Goal: Task Accomplishment & Management: Use online tool/utility

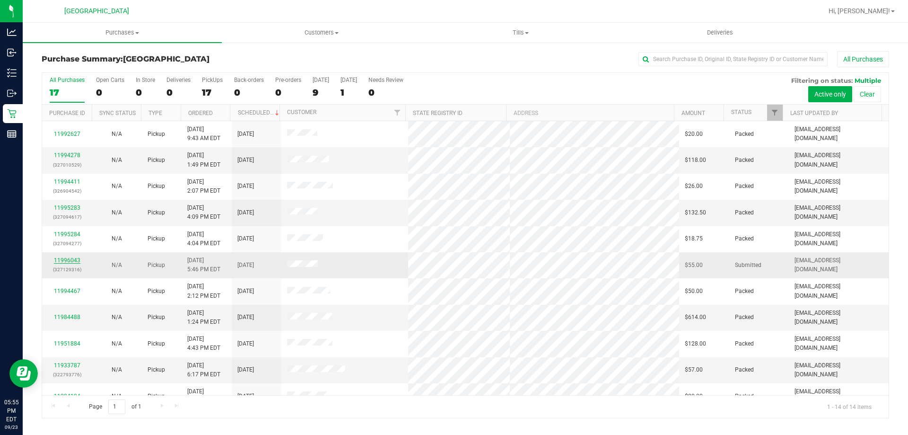
click at [69, 259] on link "11996043" at bounding box center [67, 260] width 26 height 7
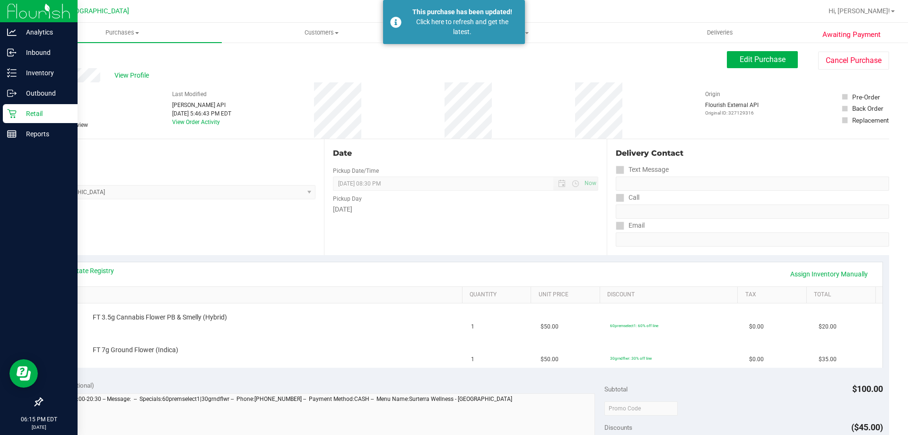
click at [17, 110] on p "Retail" at bounding box center [45, 113] width 57 height 11
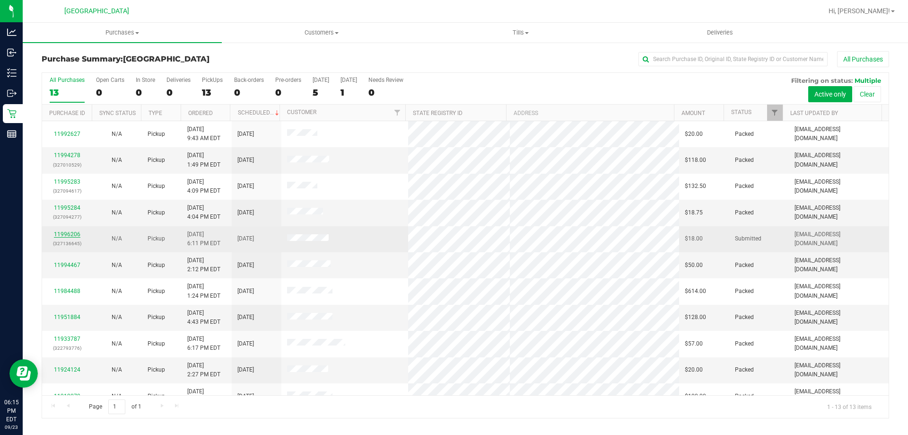
click at [67, 235] on link "11996206" at bounding box center [67, 234] width 26 height 7
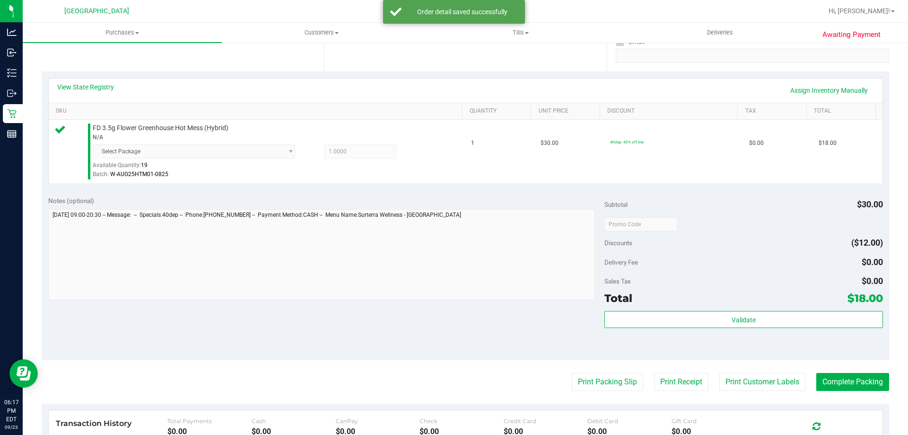
scroll to position [189, 0]
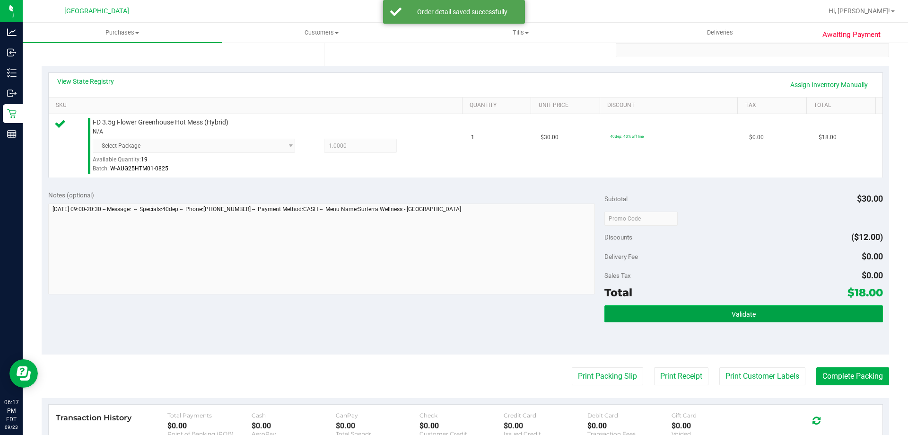
click at [725, 317] on button "Validate" at bounding box center [743, 313] width 278 height 17
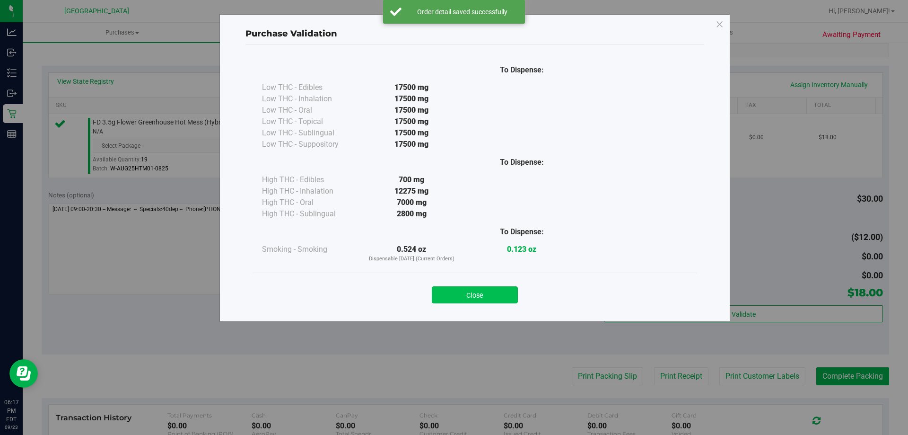
click at [509, 288] on button "Close" at bounding box center [475, 294] width 86 height 17
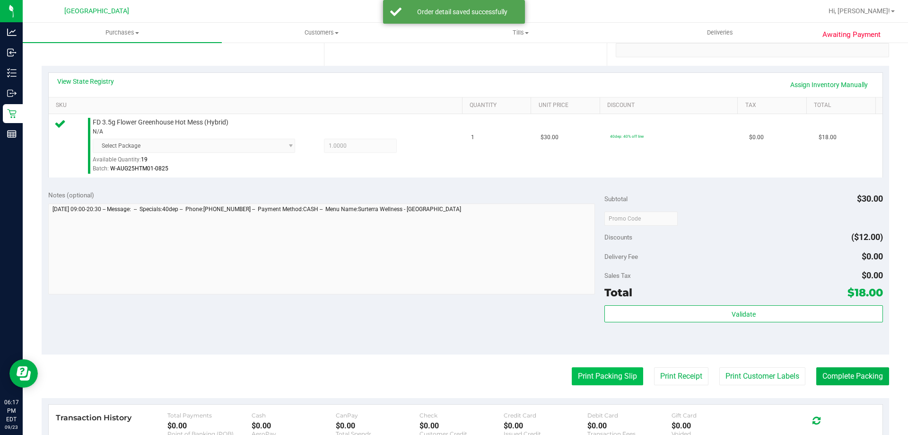
click at [576, 369] on button "Print Packing Slip" at bounding box center [607, 376] width 71 height 18
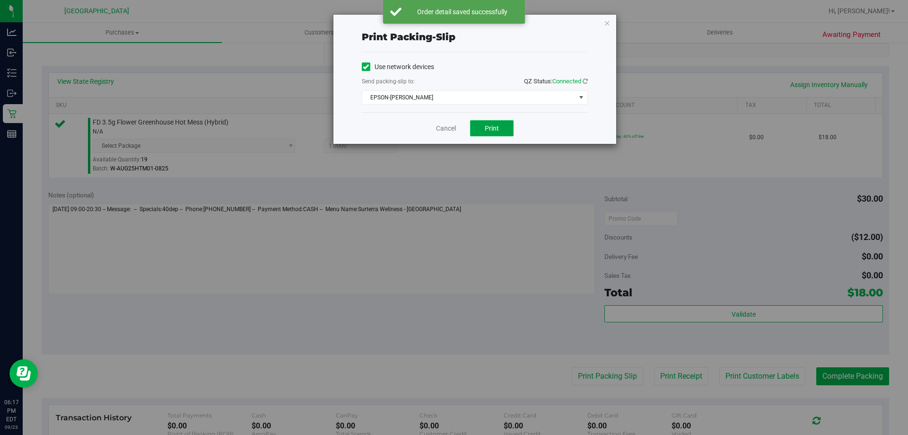
click at [486, 130] on span "Print" at bounding box center [492, 128] width 14 height 8
click at [610, 20] on icon "button" at bounding box center [607, 22] width 7 height 11
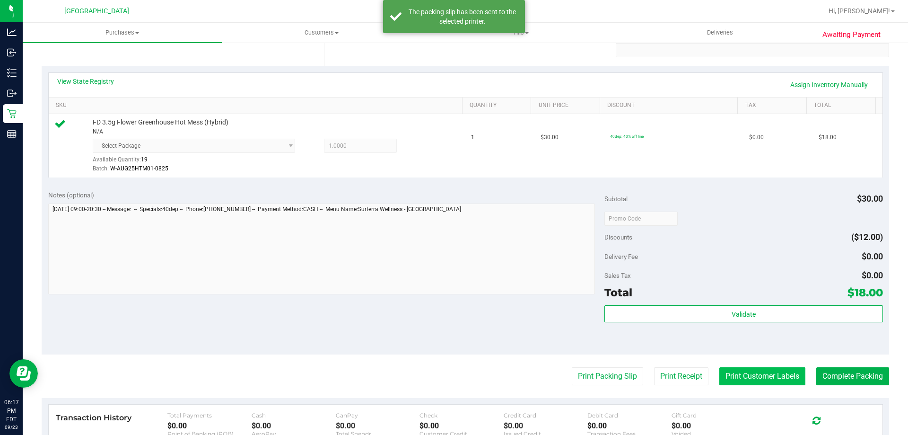
click at [739, 373] on button "Print Customer Labels" at bounding box center [762, 376] width 86 height 18
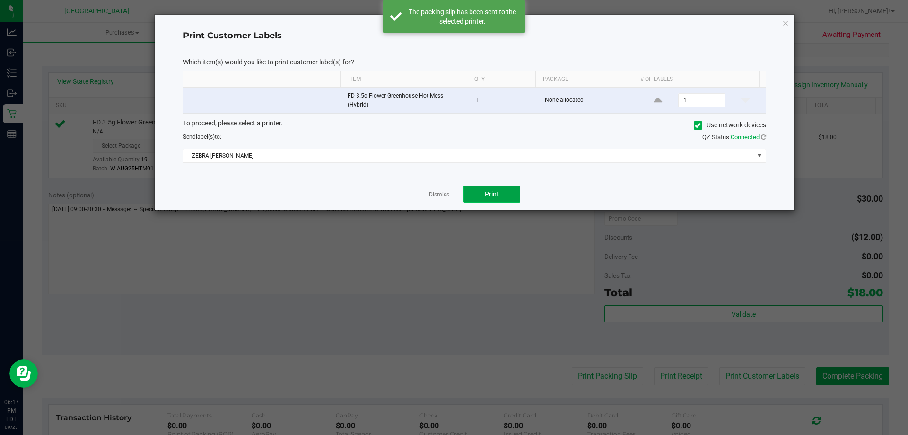
click at [493, 186] on button "Print" at bounding box center [491, 193] width 57 height 17
click at [783, 23] on icon "button" at bounding box center [785, 22] width 7 height 11
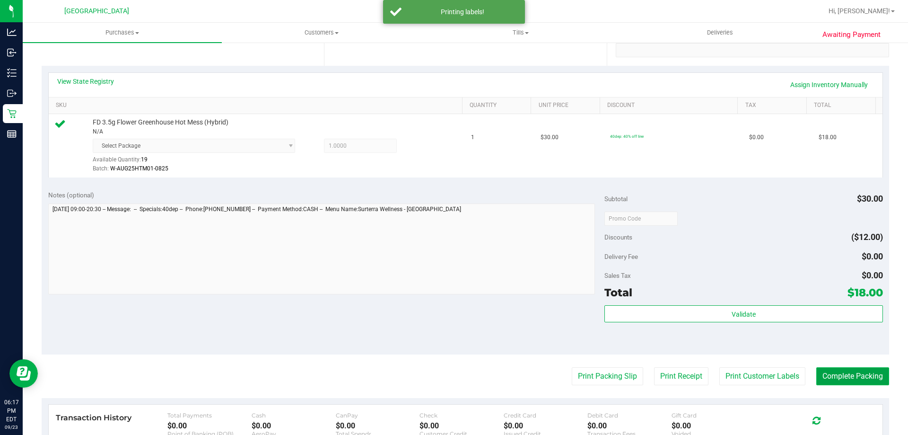
click at [822, 375] on button "Complete Packing" at bounding box center [852, 376] width 73 height 18
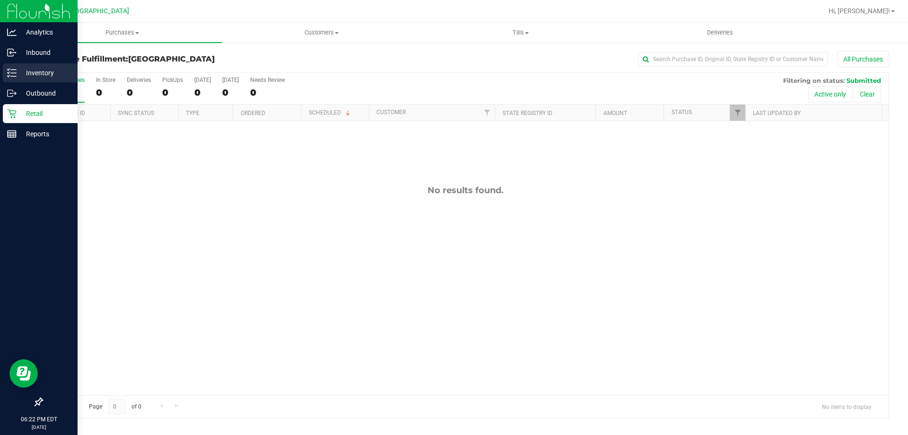
click at [13, 80] on div "Inventory" at bounding box center [40, 72] width 75 height 19
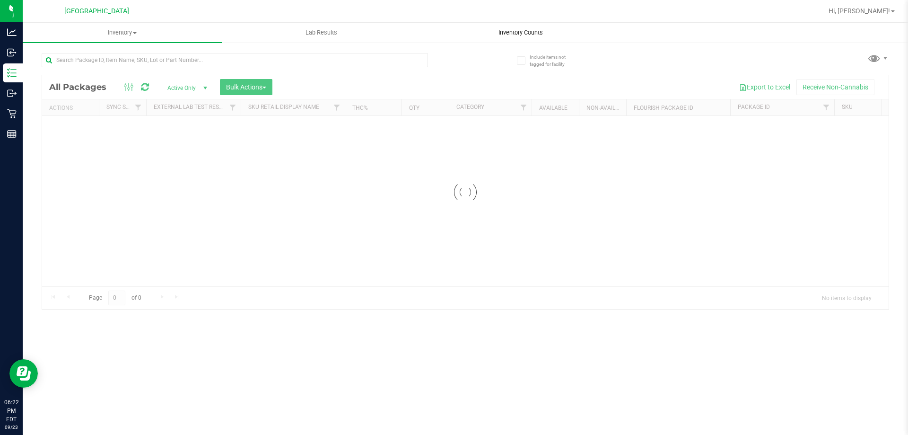
click at [494, 35] on span "Inventory Counts" at bounding box center [521, 32] width 70 height 9
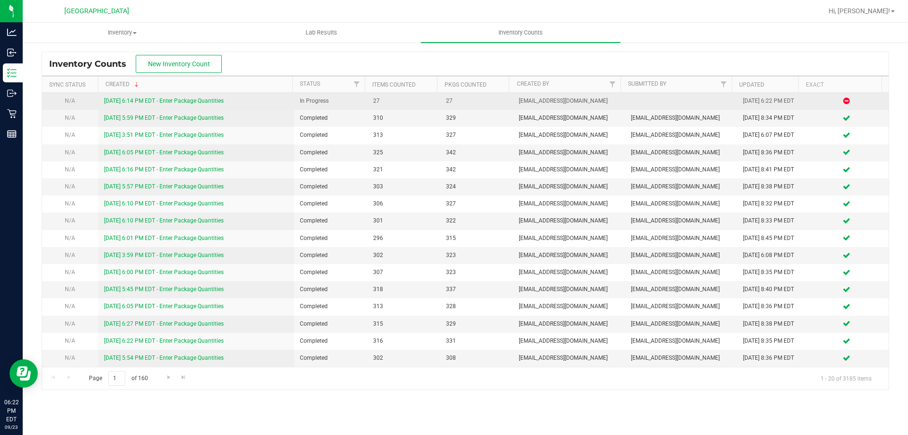
click at [150, 100] on link "[DATE] 6:14 PM EDT - Enter Package Quantities" at bounding box center [164, 100] width 120 height 7
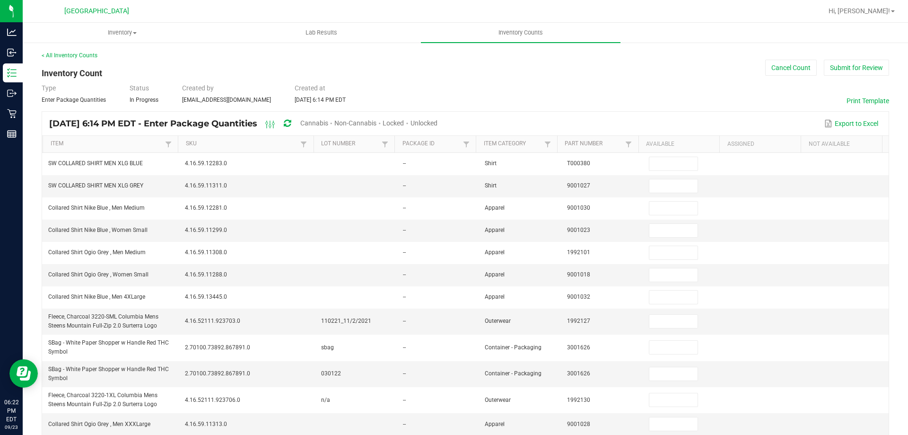
click at [328, 125] on span "Cannabis" at bounding box center [314, 123] width 28 height 8
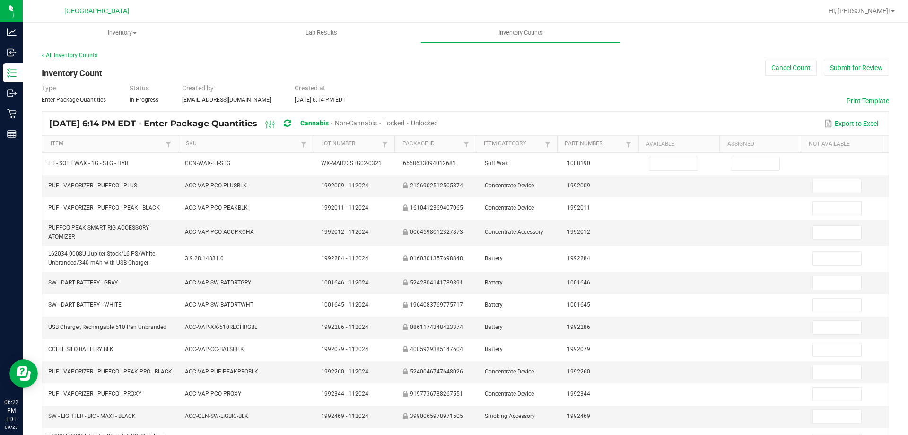
click at [438, 119] on span "Unlocked" at bounding box center [424, 123] width 27 height 8
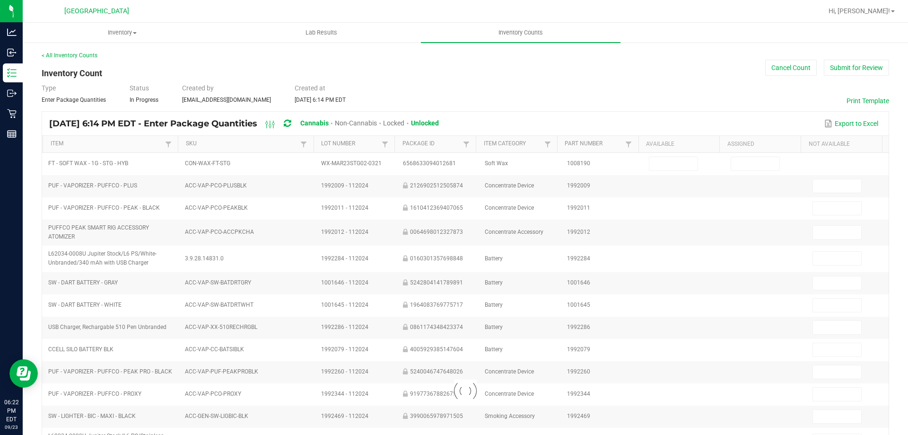
type input "1"
type input "0"
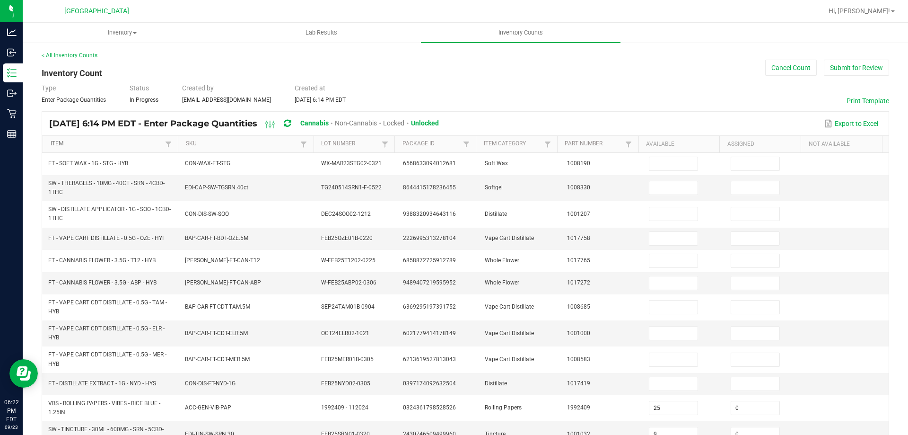
click at [122, 142] on link "Item" at bounding box center [107, 144] width 113 height 8
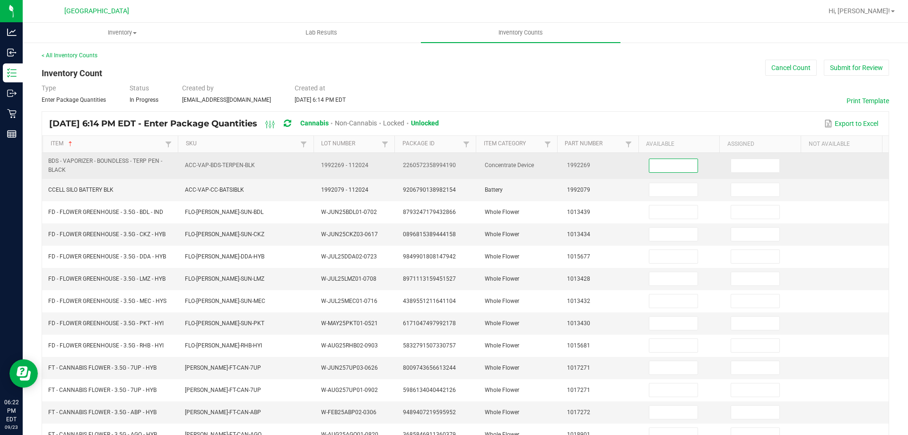
click at [659, 164] on input at bounding box center [673, 165] width 48 height 13
type input "0"
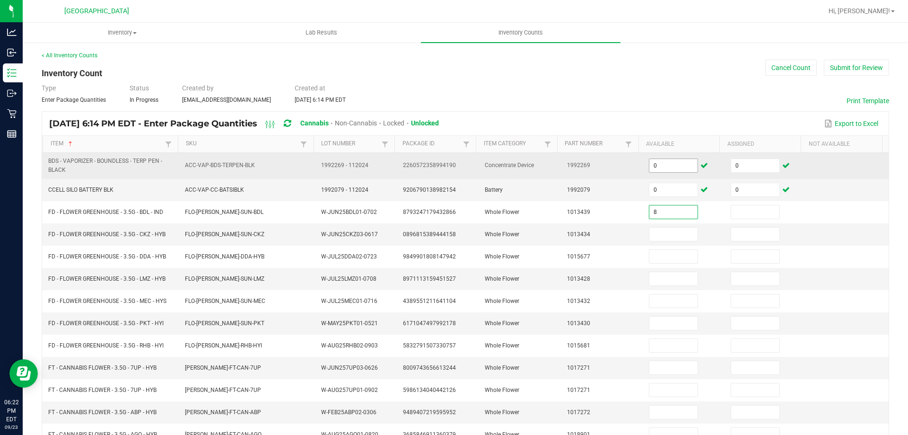
type input "8"
type input "0"
type input "10"
type input "0"
type input "6"
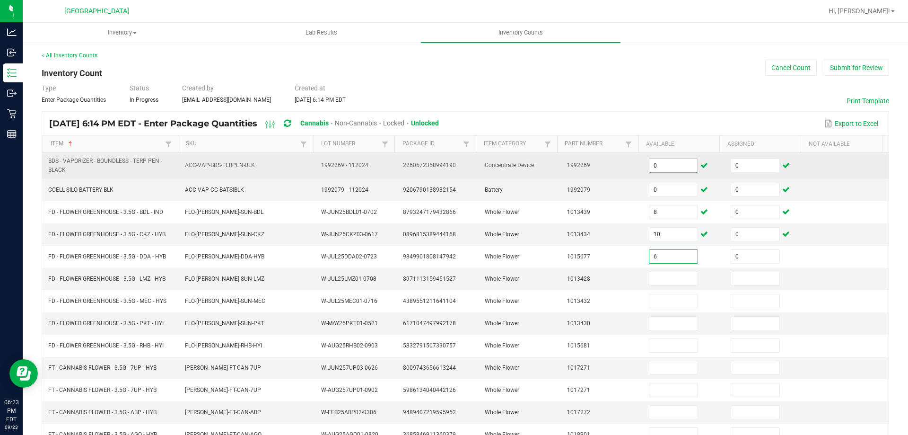
type input "0"
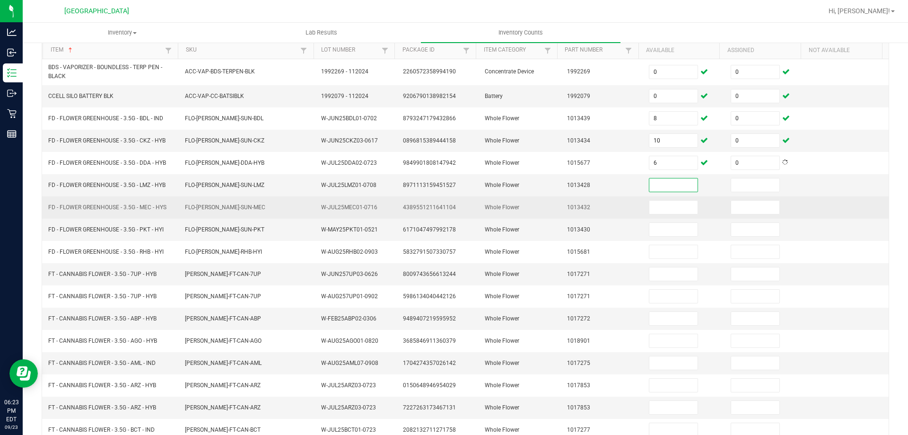
scroll to position [95, 0]
type input "4"
type input "0"
type input "4"
type input "0"
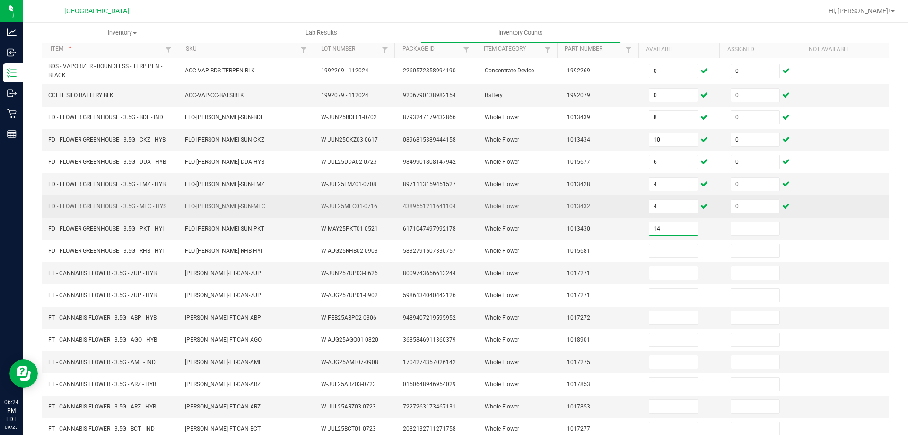
type input "14"
type input "0"
type input "16"
type input "0"
type input "10"
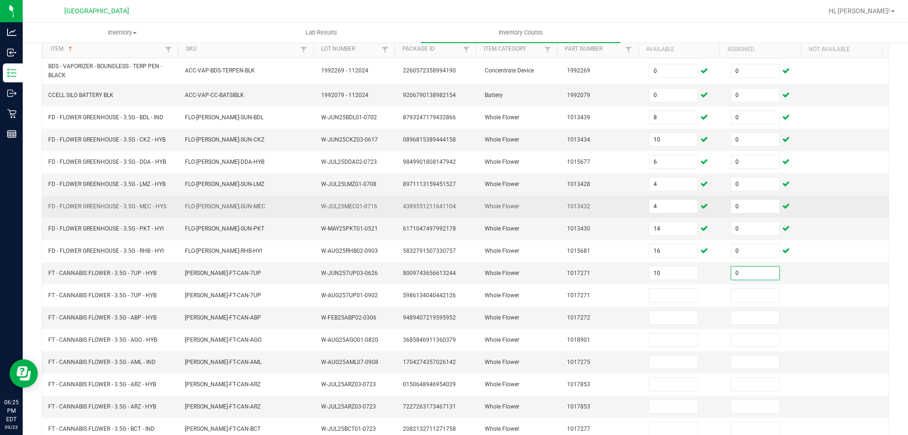
type input "0"
type input "8"
type input "0"
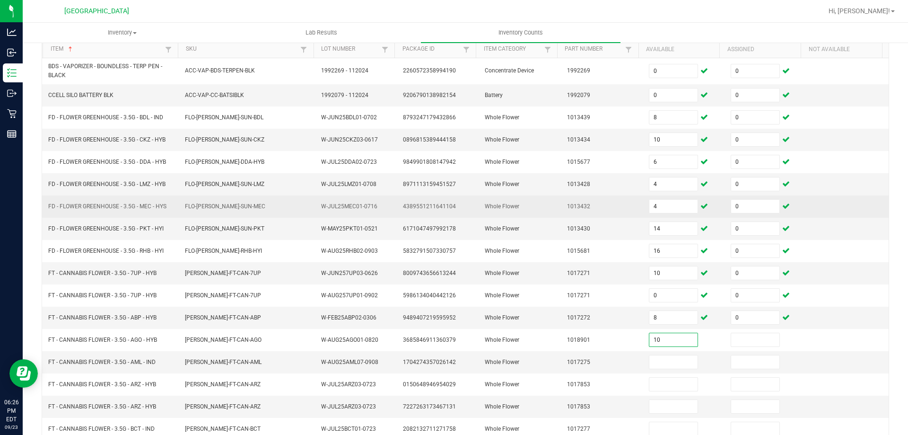
type input "10"
type input "0"
type input "7"
type input "0"
type input "15"
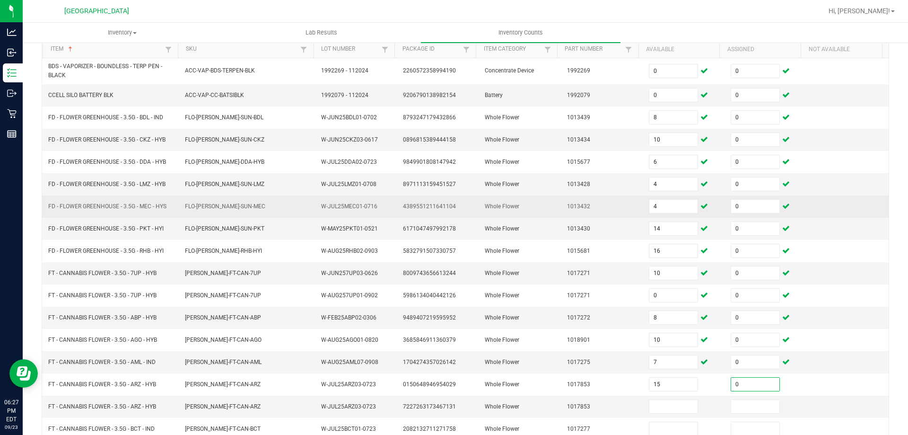
type input "0"
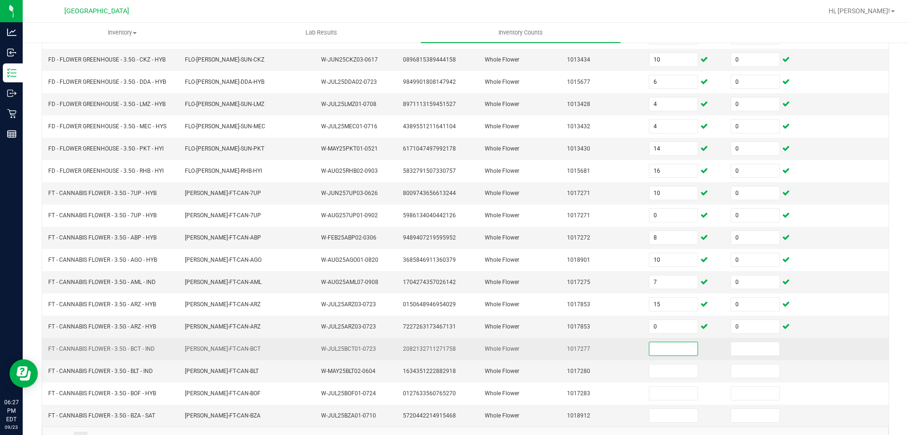
scroll to position [190, 0]
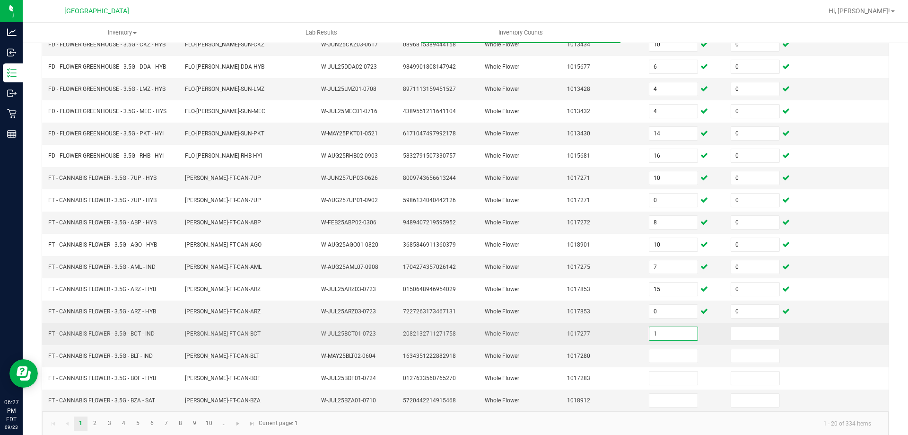
type input "1"
type input "0"
type input "4"
type input "0"
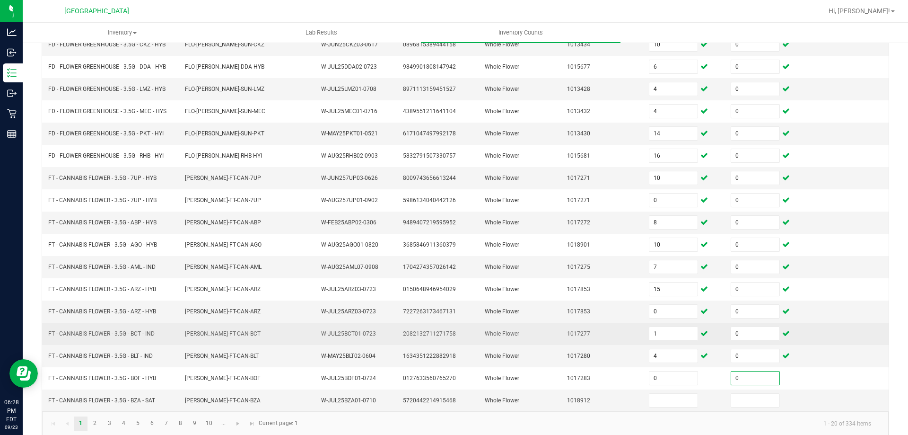
type input "0"
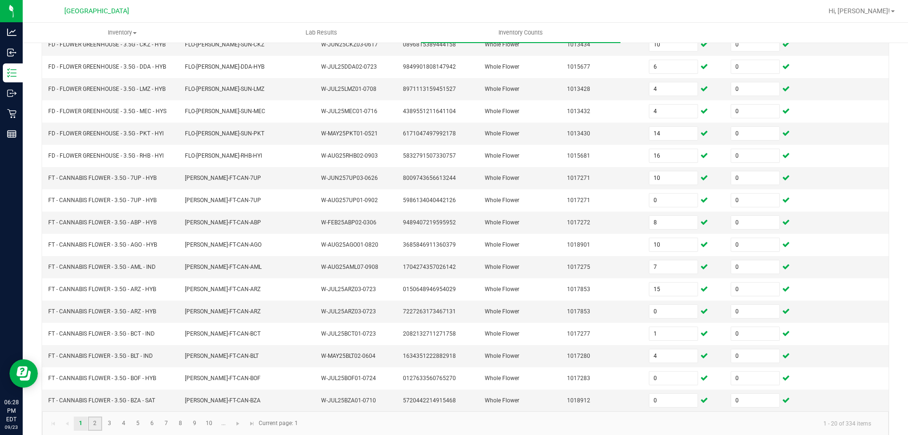
click at [102, 422] on link "2" at bounding box center [95, 423] width 14 height 14
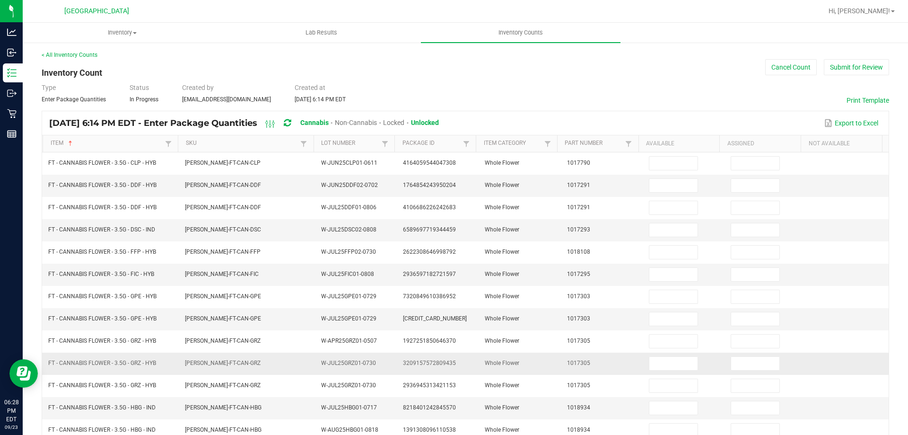
scroll to position [0, 0]
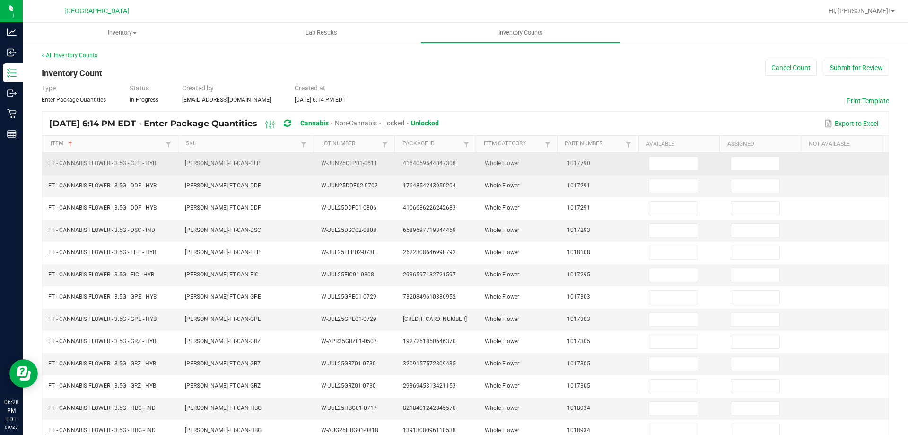
click at [669, 171] on td at bounding box center [684, 164] width 82 height 22
click at [668, 165] on input at bounding box center [673, 163] width 48 height 13
type input "0"
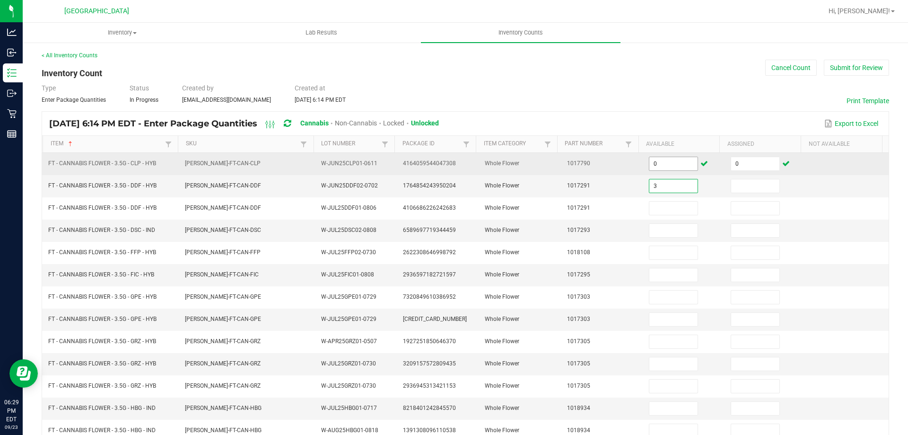
type input "3"
type input "0"
type input "19"
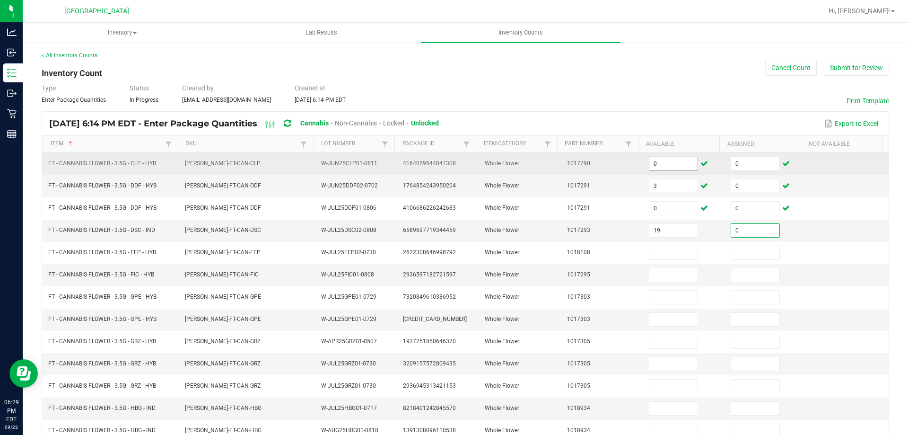
type input "0"
type input "4"
type input "0"
type input "3"
type input "0"
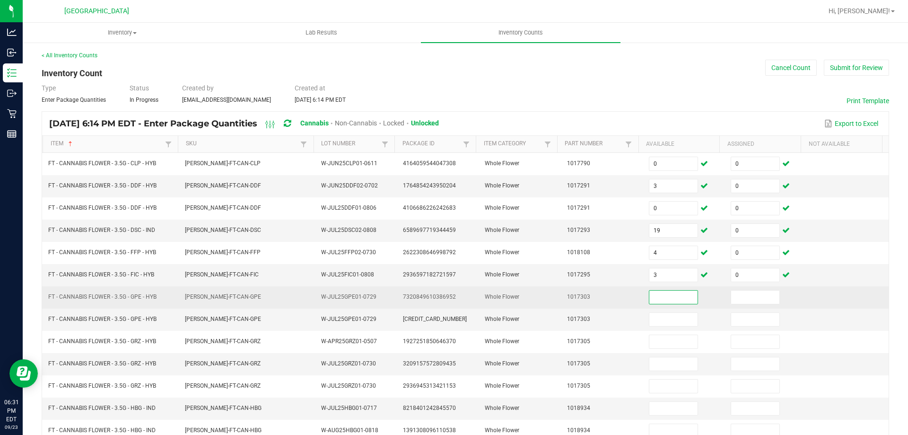
click at [650, 291] on input at bounding box center [673, 296] width 48 height 13
type input "14"
type input "0"
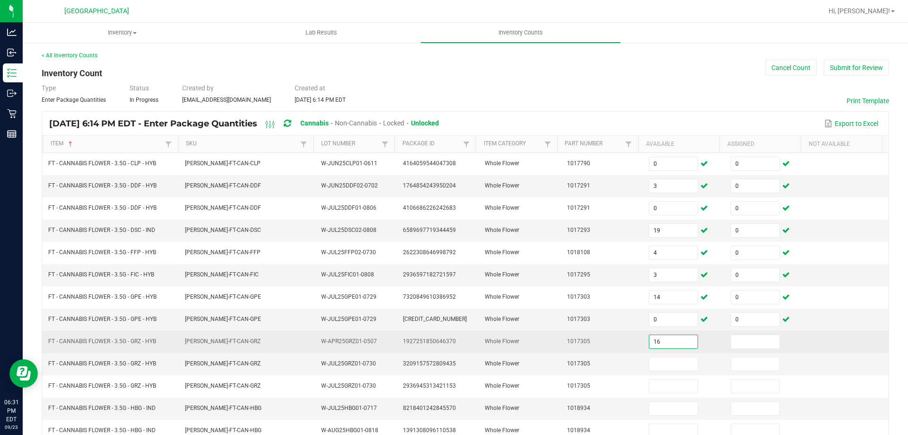
type input "16"
type input "0"
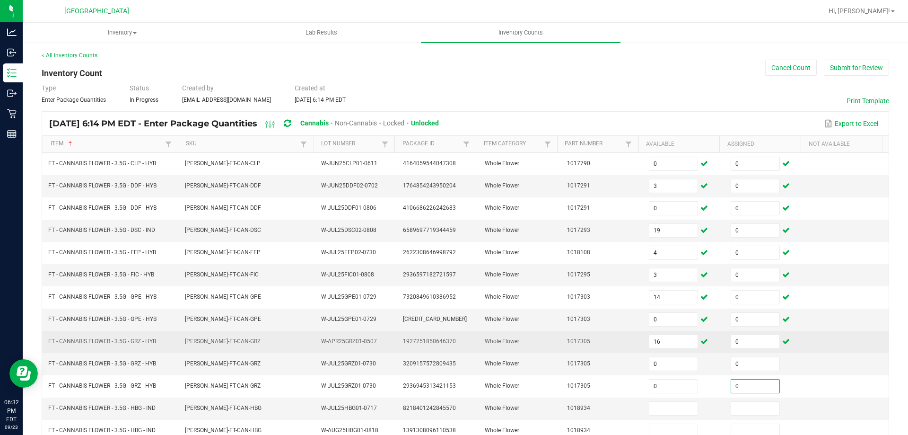
type input "0"
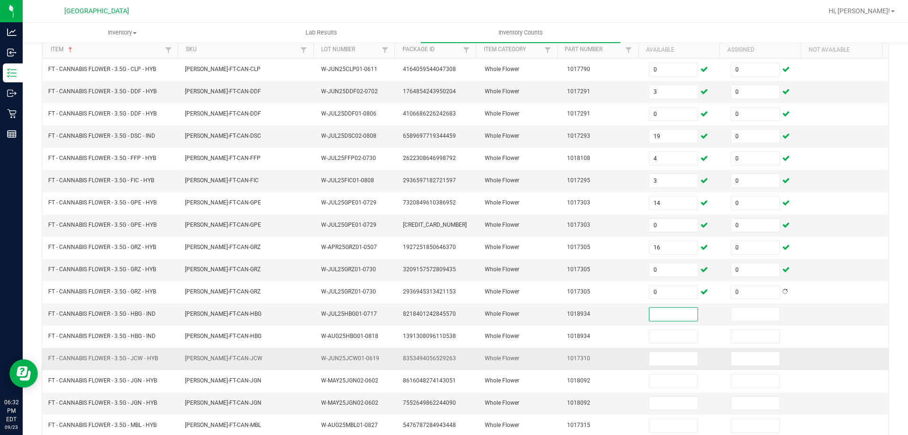
scroll to position [95, 0]
type input "4"
type input "0"
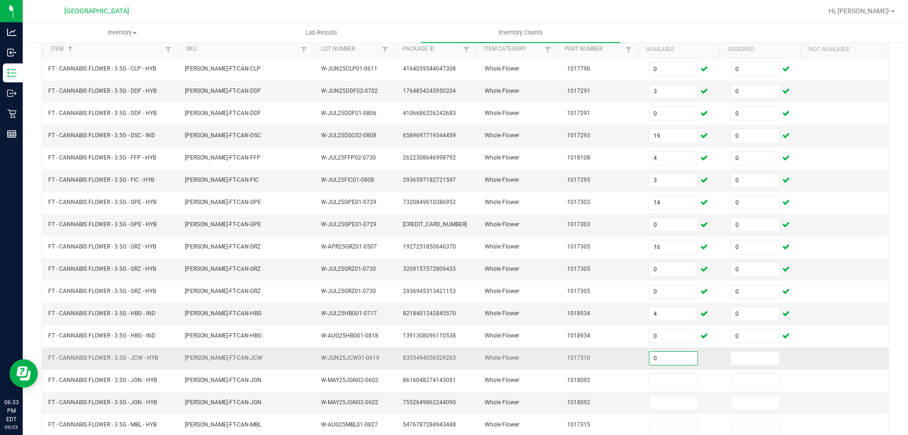
type input "0"
type input "6"
type input "0"
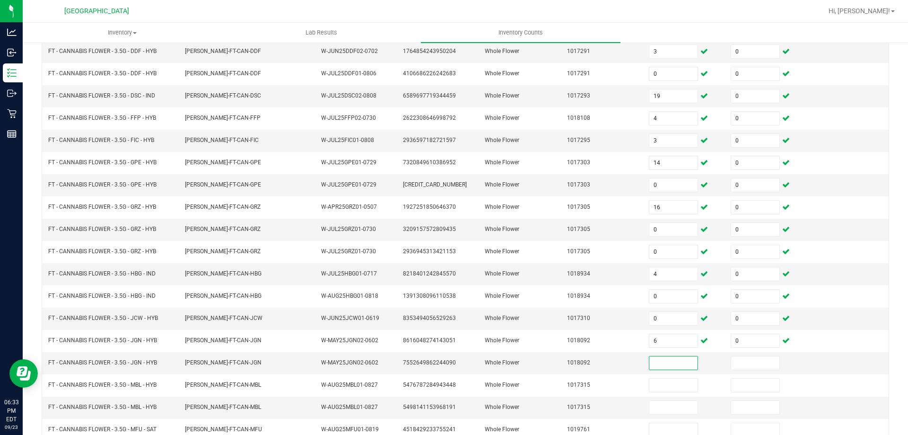
scroll to position [189, 0]
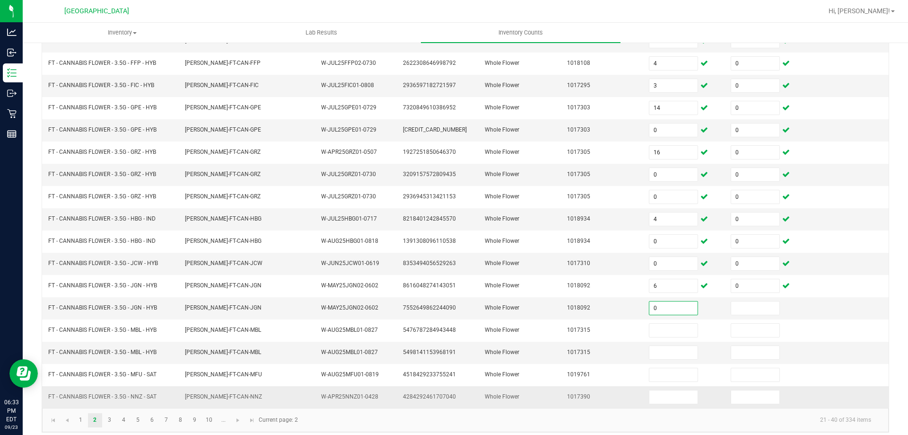
type input "0"
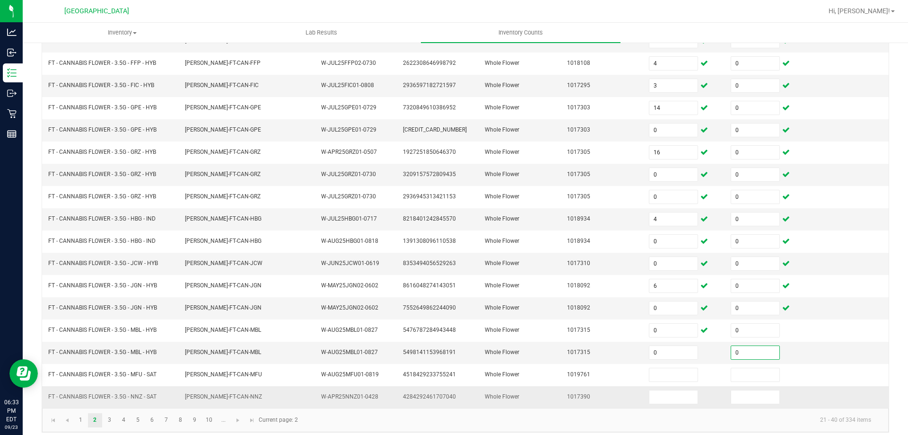
type input "0"
type input "8"
type input "0"
click at [658, 264] on input "0" at bounding box center [673, 263] width 48 height 13
type input "19"
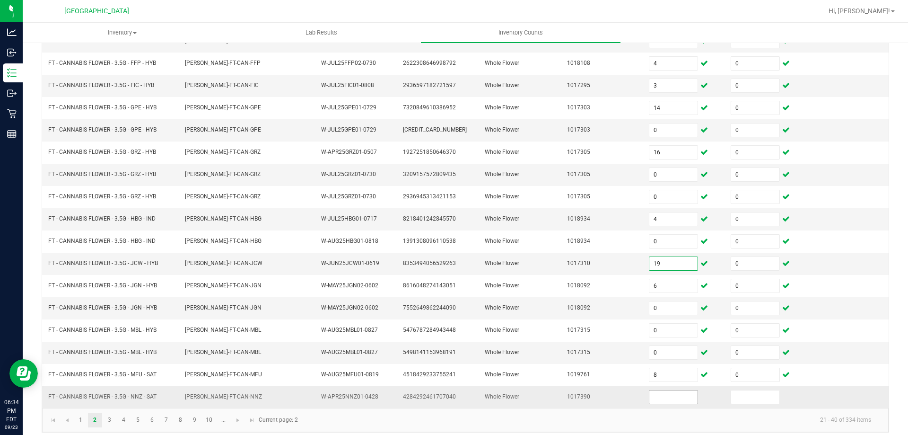
click at [661, 396] on input at bounding box center [673, 396] width 48 height 13
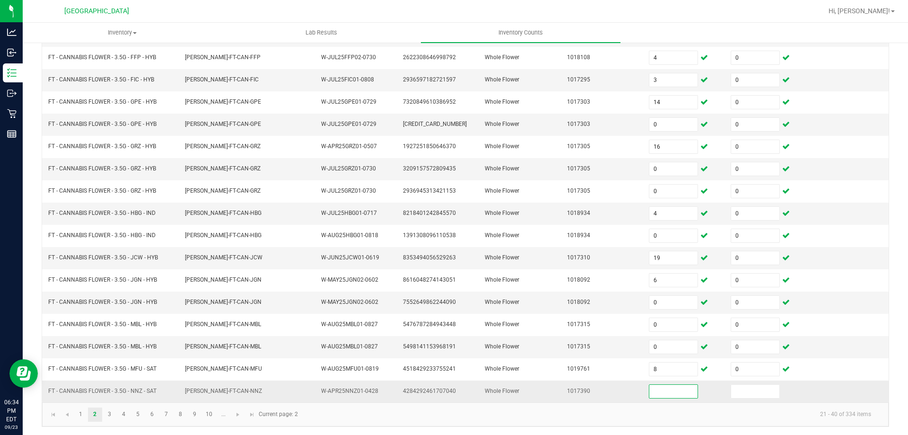
scroll to position [196, 0]
type input "0"
click at [107, 411] on link "3" at bounding box center [110, 413] width 14 height 14
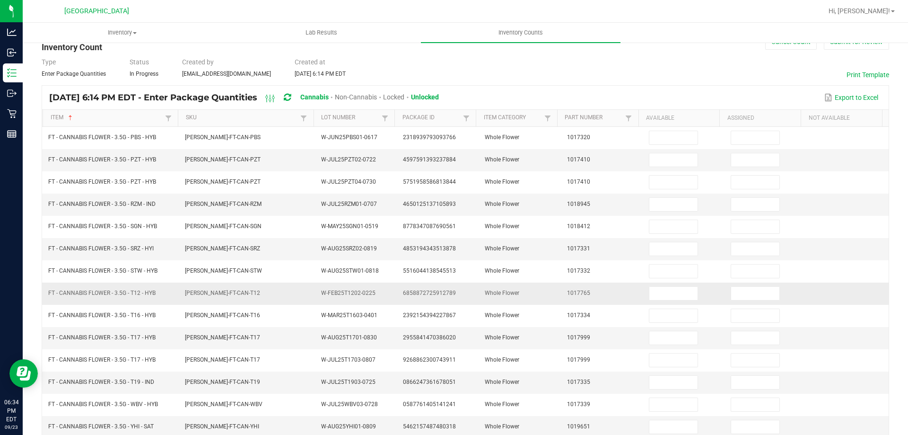
scroll to position [0, 0]
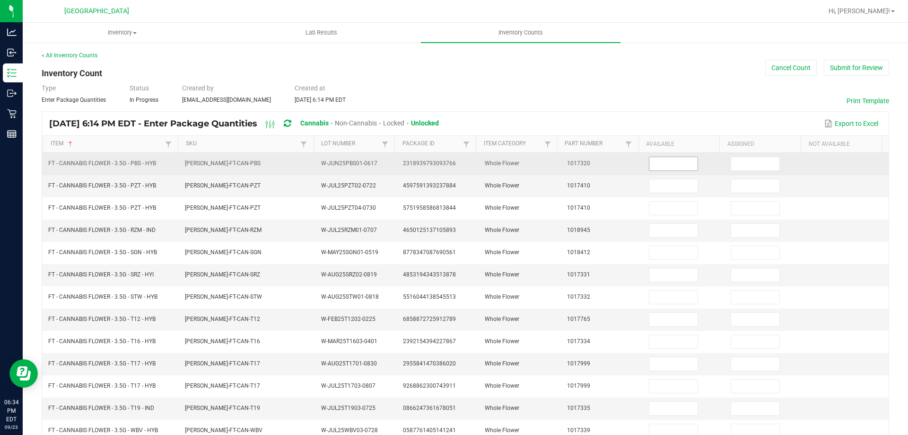
click at [655, 157] on input at bounding box center [673, 163] width 48 height 13
type input "10"
type input "0"
type input "13"
type input "0"
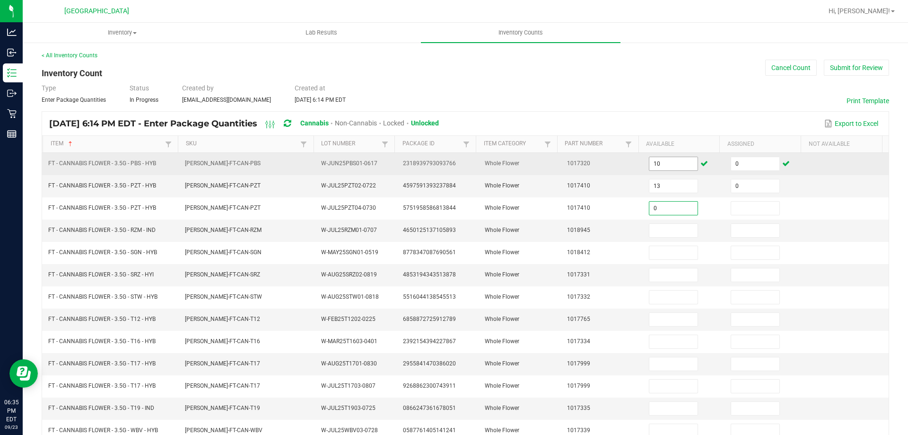
type input "0"
type input "8"
type input "0"
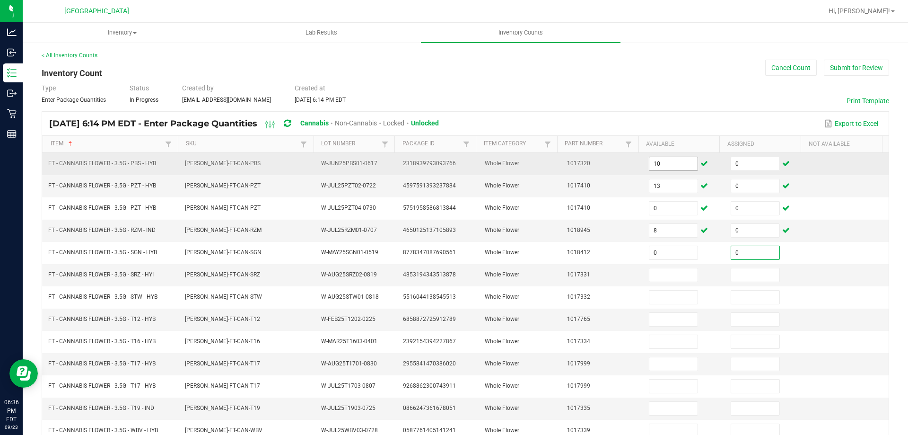
type input "0"
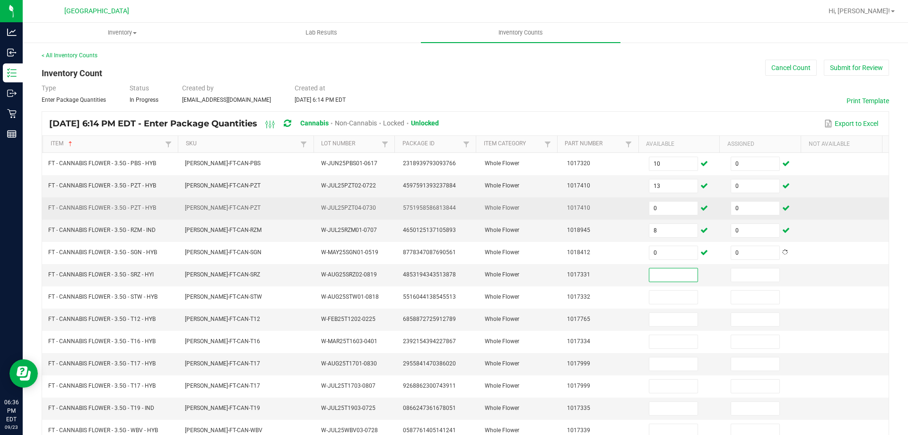
scroll to position [47, 0]
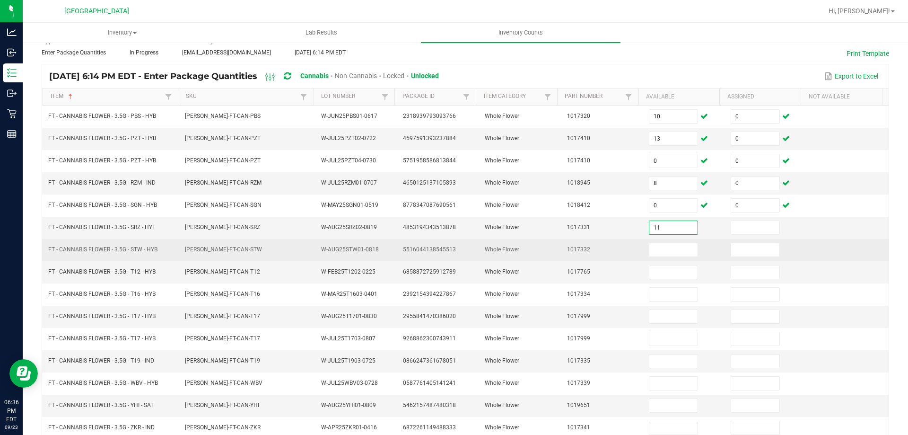
type input "11"
type input "0"
type input "15"
type input "0"
type input "27"
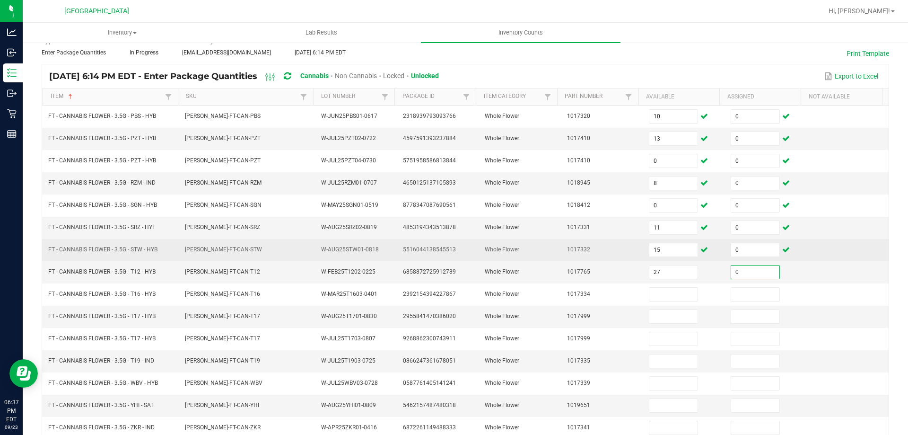
type input "0"
type input "6"
type input "0"
type input "20"
type input "0"
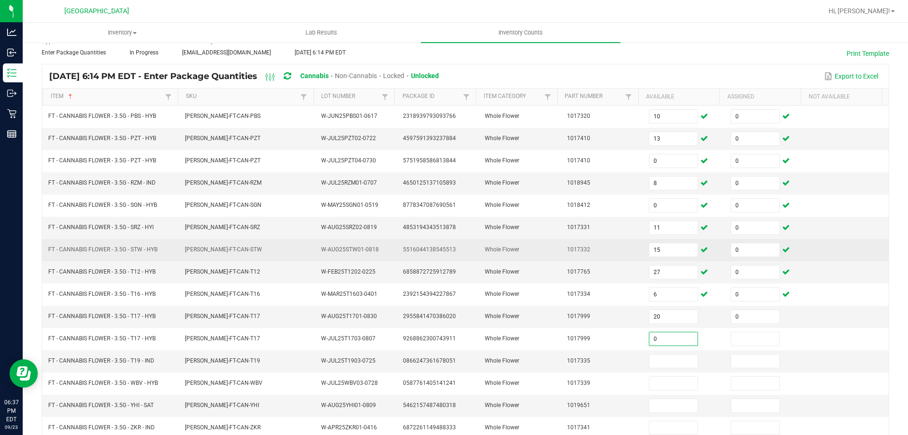
type input "0"
type input "3"
type input "0"
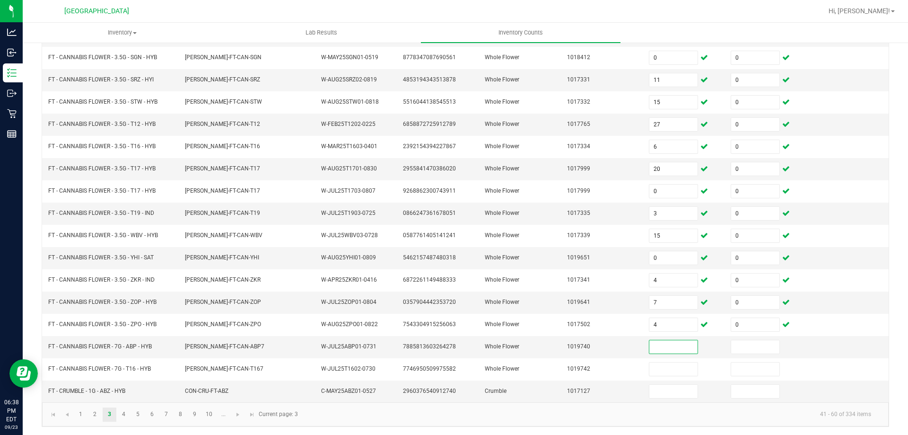
scroll to position [196, 0]
click at [79, 416] on link "1" at bounding box center [81, 413] width 14 height 14
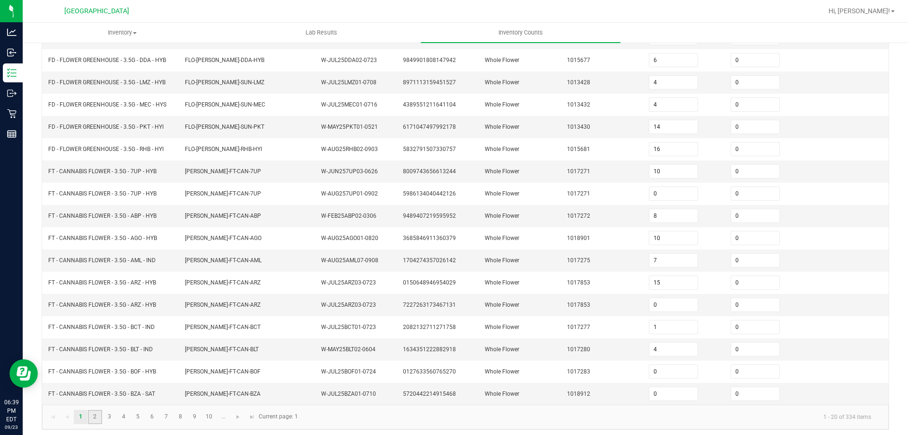
click at [94, 418] on link "2" at bounding box center [95, 416] width 14 height 14
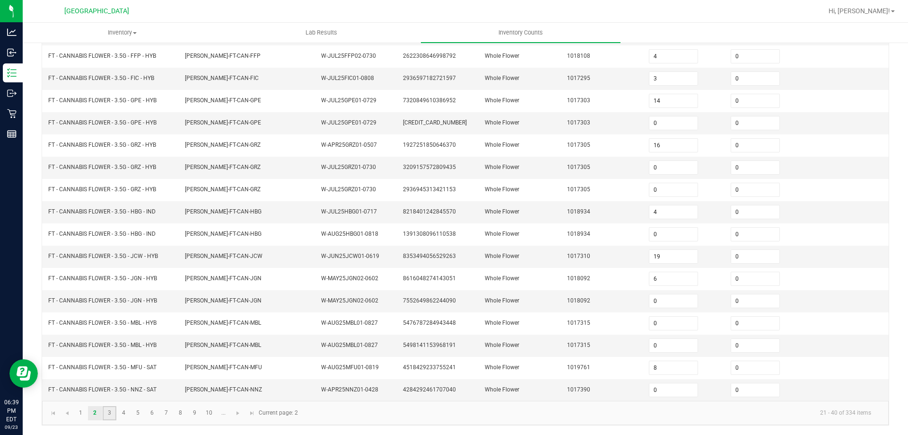
click at [109, 412] on link "3" at bounding box center [110, 413] width 14 height 14
click at [681, 391] on input at bounding box center [673, 389] width 48 height 13
click at [125, 414] on link "4" at bounding box center [124, 413] width 14 height 14
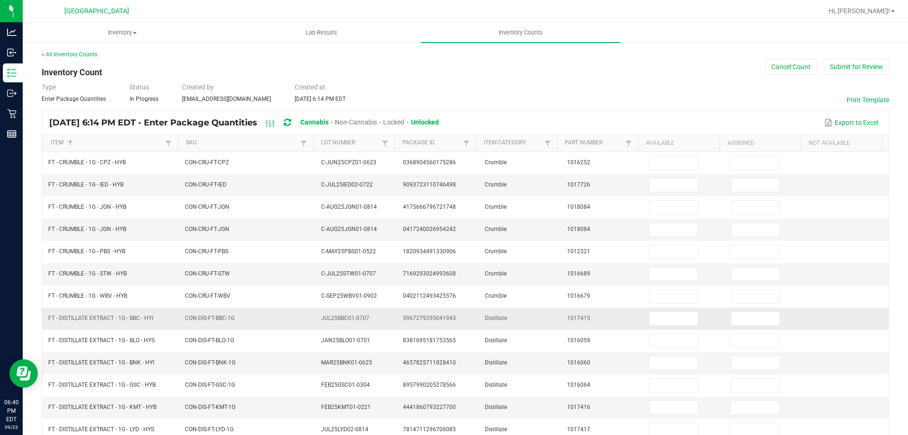
scroll to position [0, 0]
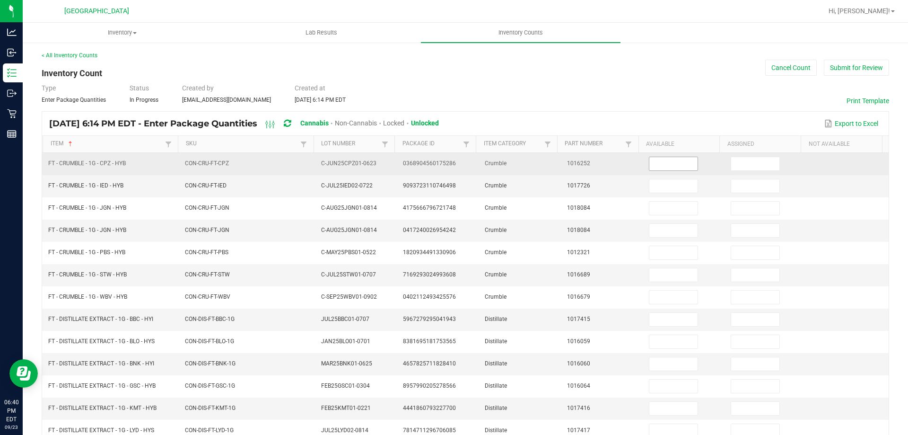
click at [664, 168] on input at bounding box center [673, 163] width 48 height 13
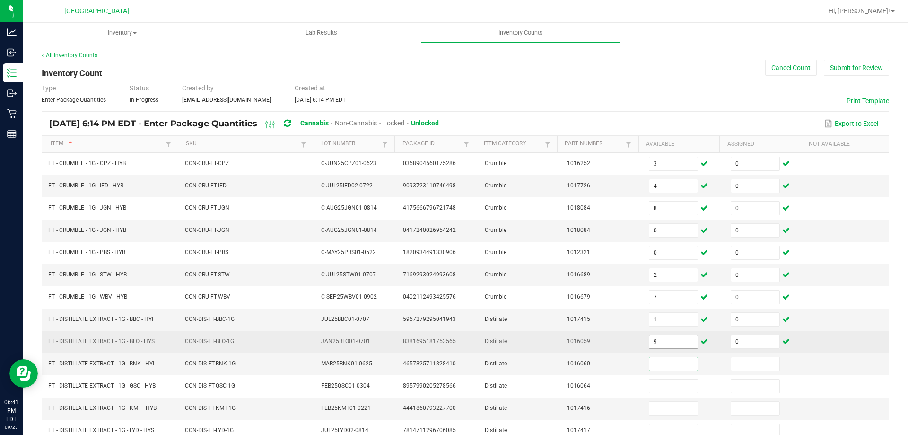
click at [655, 339] on input "9" at bounding box center [673, 341] width 48 height 13
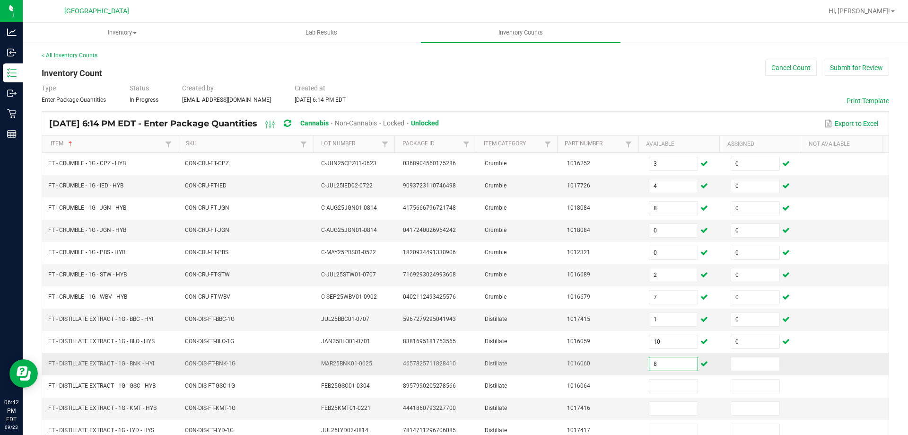
click at [671, 359] on input "8" at bounding box center [673, 363] width 48 height 13
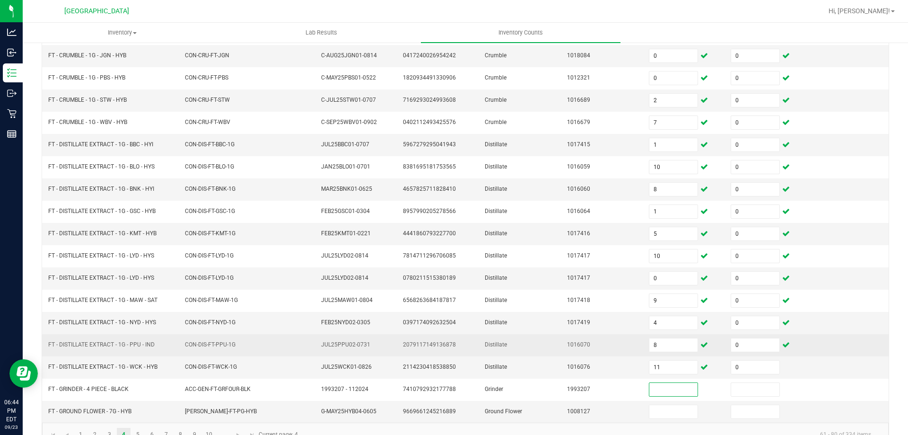
scroll to position [196, 0]
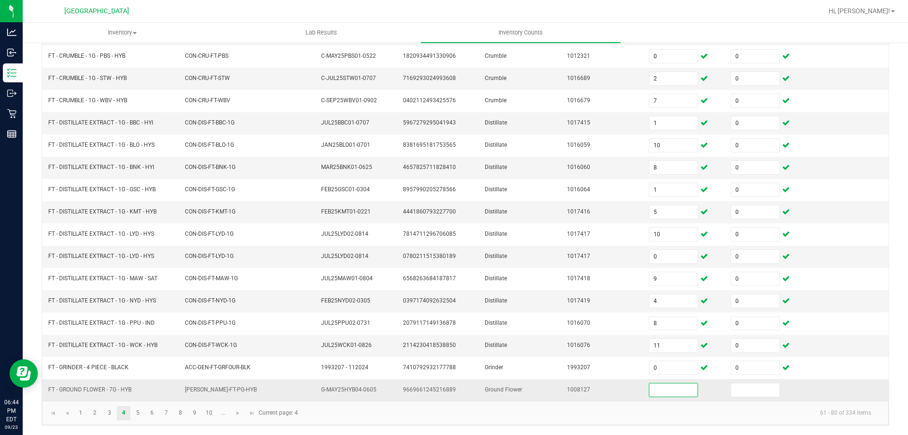
click at [661, 387] on input at bounding box center [673, 389] width 48 height 13
click at [134, 416] on link "5" at bounding box center [138, 413] width 14 height 14
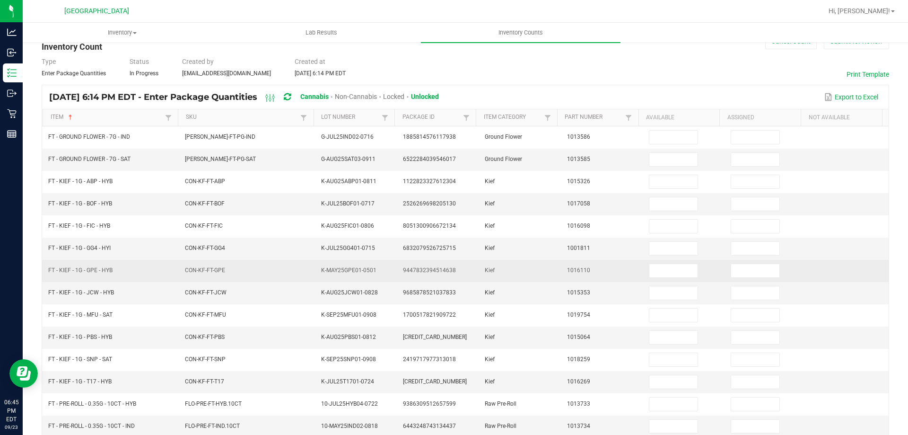
scroll to position [0, 0]
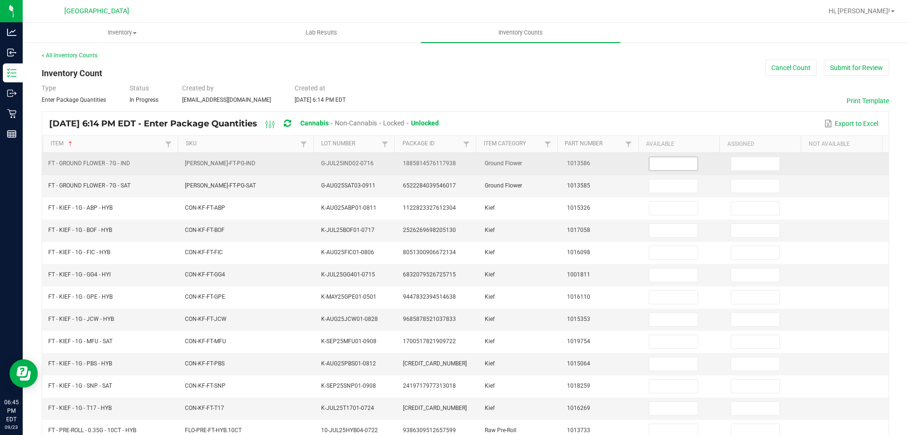
click at [650, 164] on input at bounding box center [673, 163] width 48 height 13
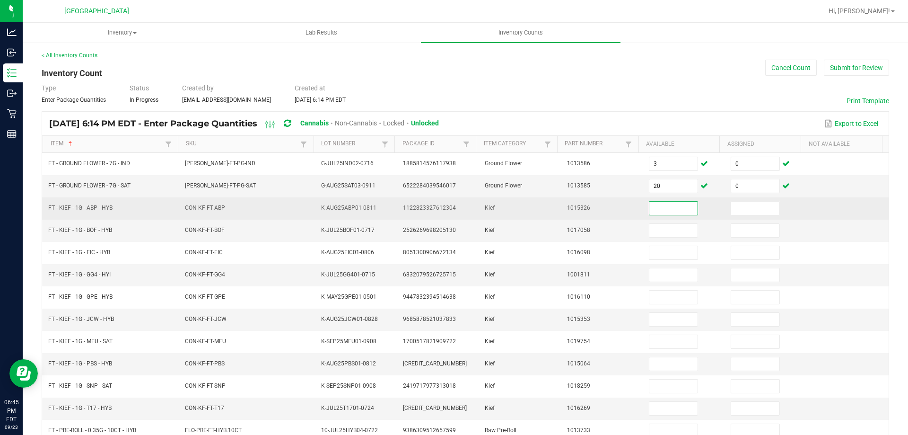
click at [649, 209] on input at bounding box center [673, 207] width 48 height 13
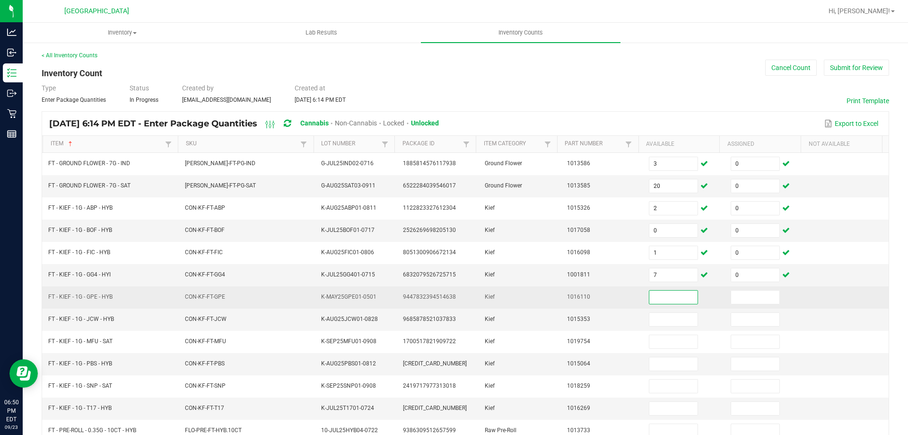
click at [661, 300] on input at bounding box center [673, 296] width 48 height 13
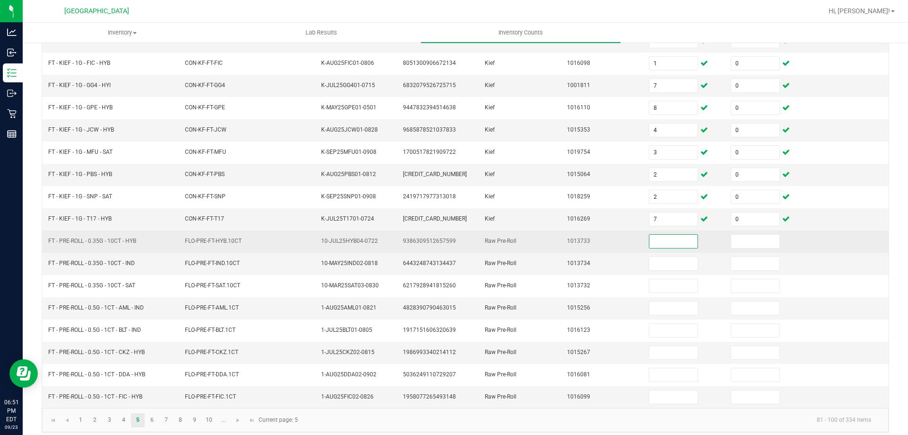
scroll to position [196, 0]
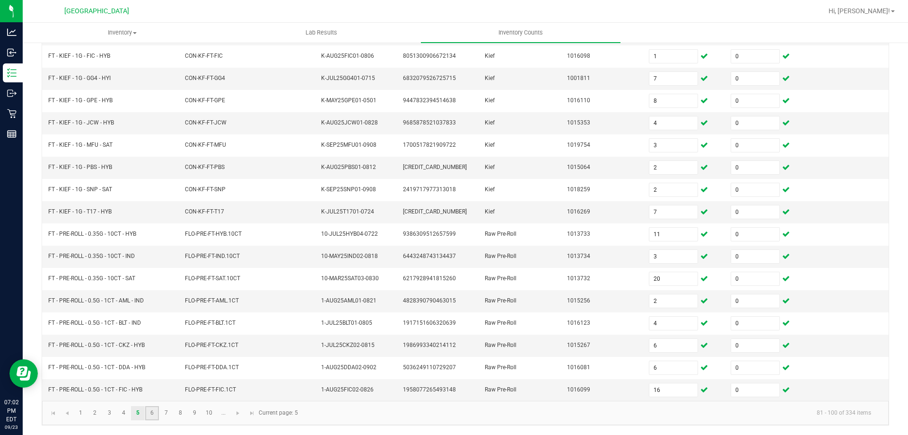
click at [149, 409] on link "6" at bounding box center [152, 413] width 14 height 14
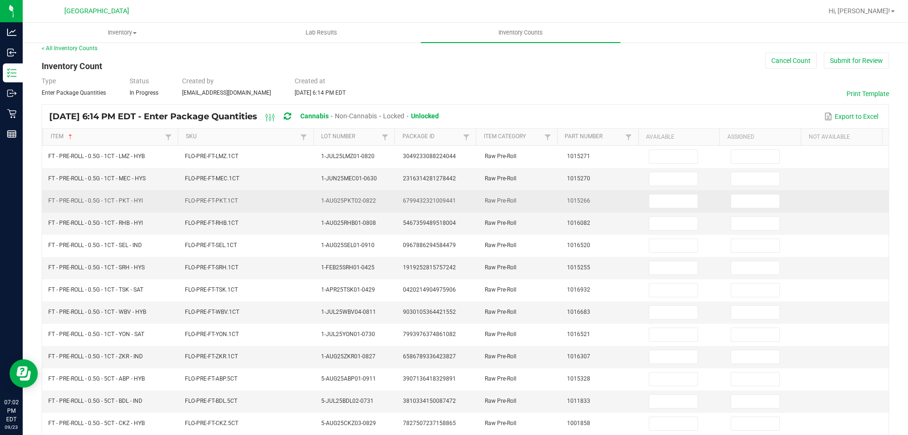
scroll to position [0, 0]
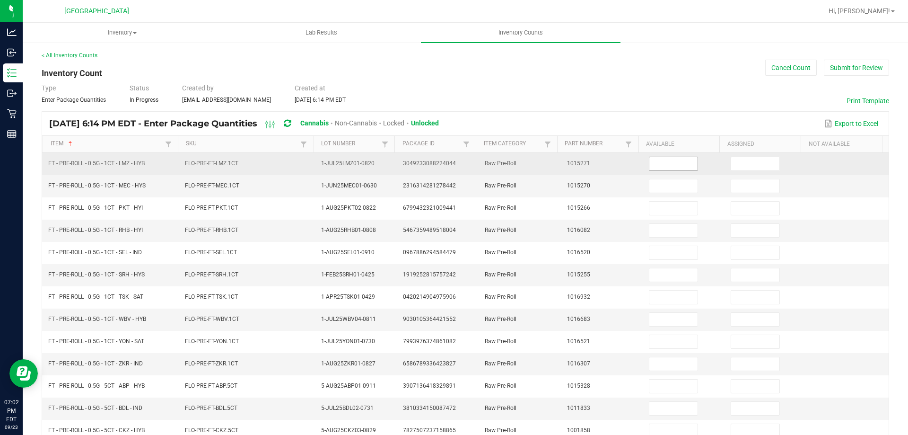
click at [679, 166] on input at bounding box center [673, 163] width 48 height 13
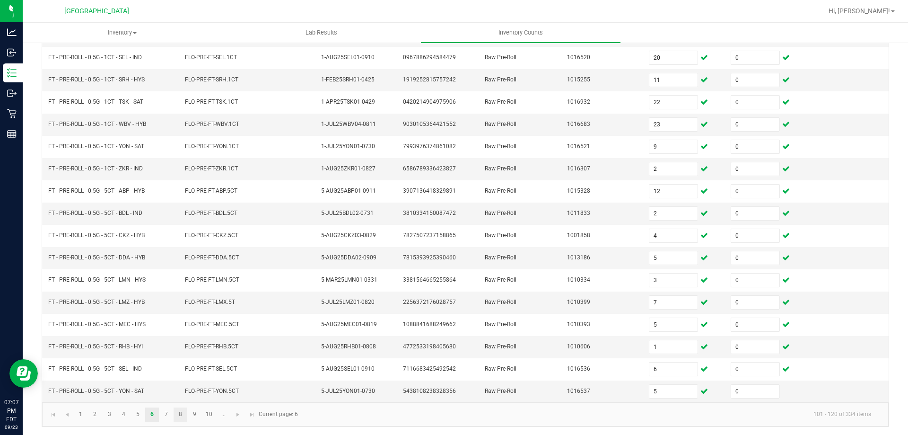
scroll to position [196, 0]
click at [164, 418] on link "7" at bounding box center [166, 413] width 14 height 14
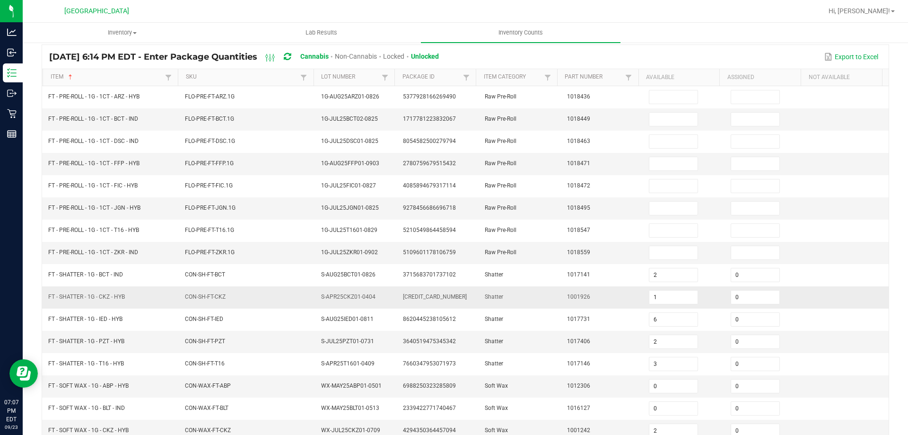
scroll to position [7, 0]
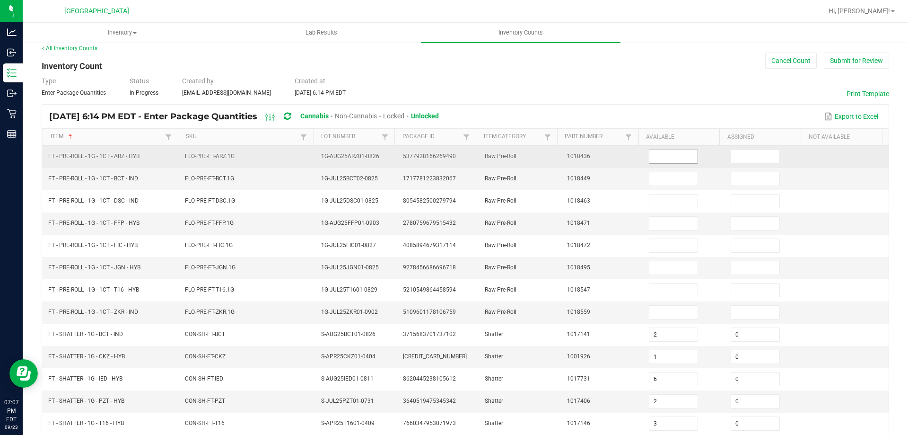
click at [667, 159] on input at bounding box center [673, 156] width 48 height 13
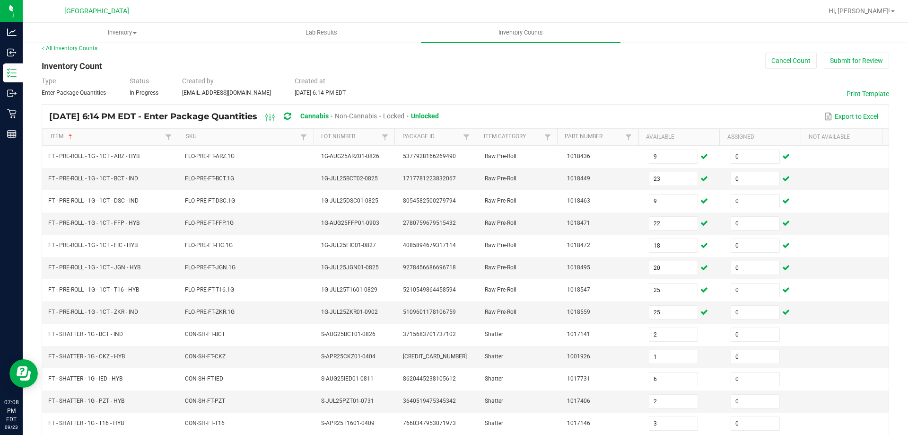
click at [395, 79] on div "Type Enter Package Quantities Status In Progress Created by [PERSON_NAME][EMAIL…" at bounding box center [465, 86] width 847 height 21
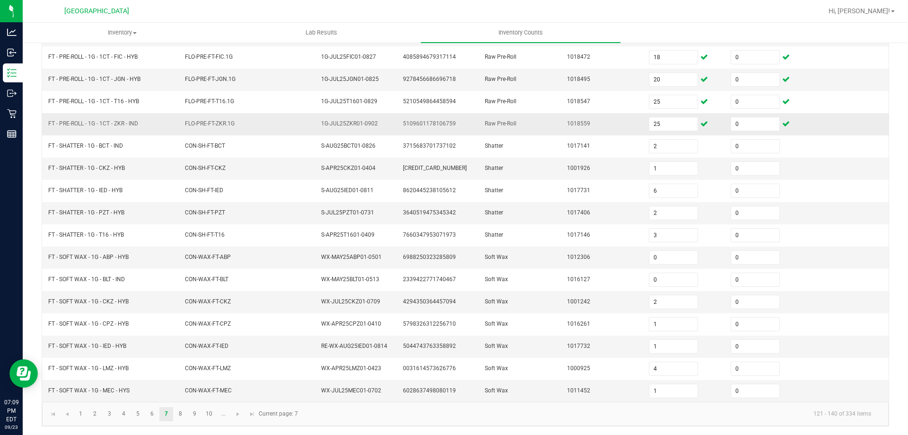
scroll to position [196, 0]
click at [247, 414] on link at bounding box center [252, 413] width 14 height 14
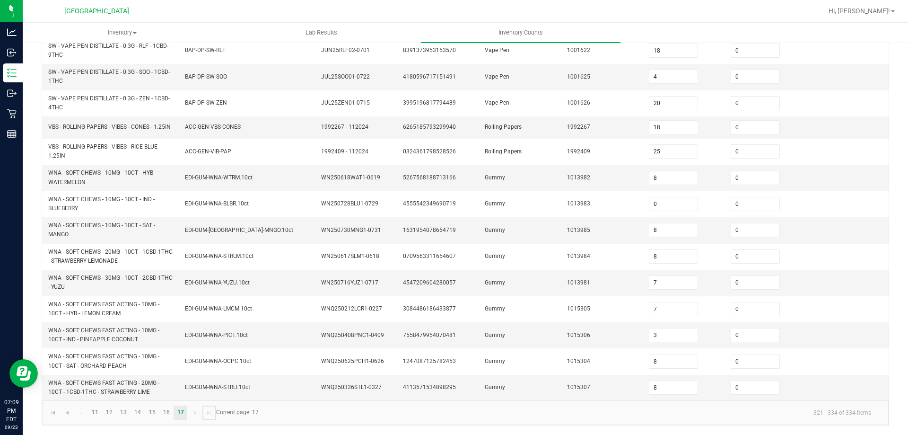
scroll to position [119, 0]
click at [55, 415] on span "Go to the first page" at bounding box center [54, 413] width 8 height 8
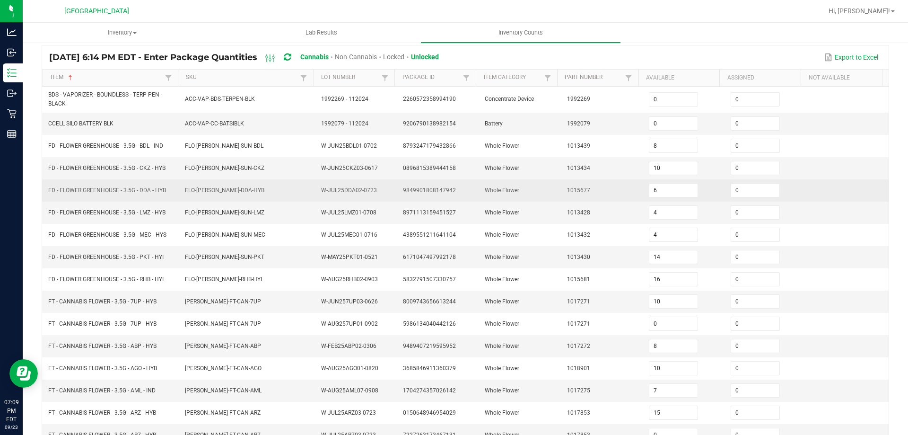
scroll to position [0, 0]
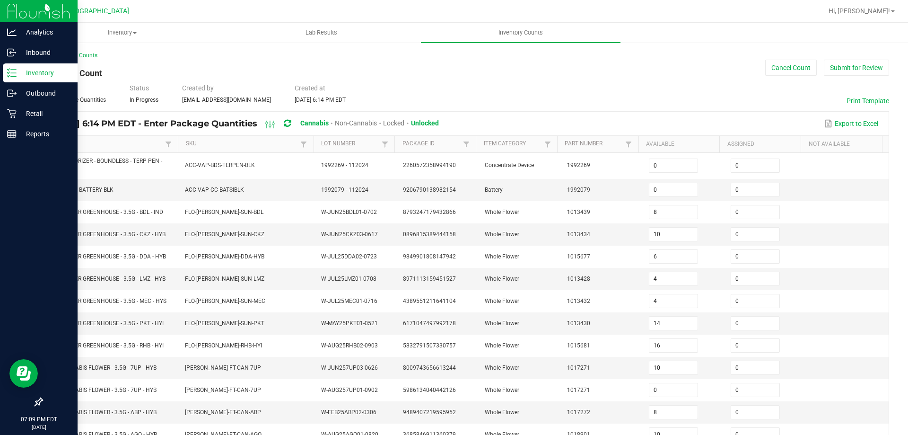
click at [15, 69] on icon at bounding box center [11, 72] width 9 height 9
